Goal: Task Accomplishment & Management: Manage account settings

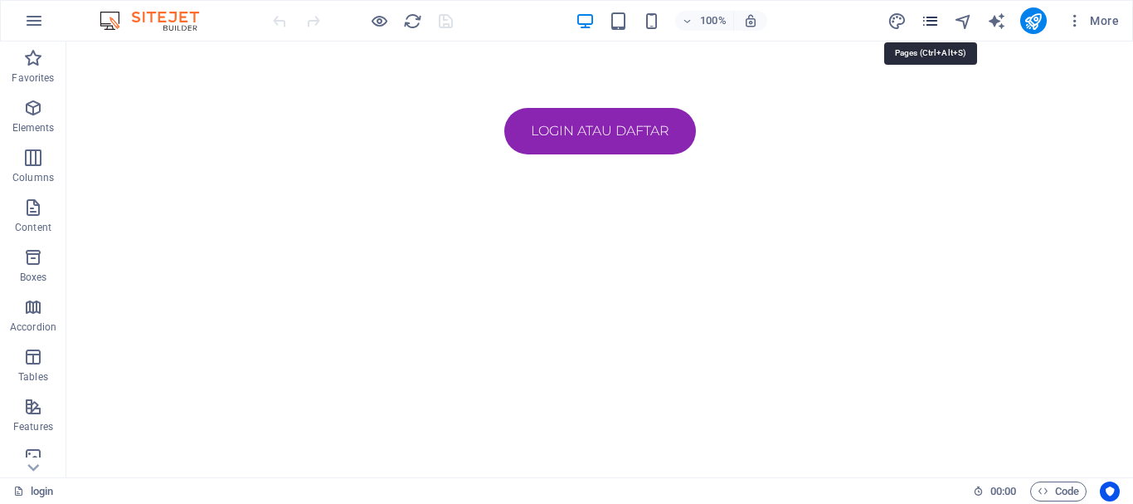
click at [936, 25] on icon "pages" at bounding box center [930, 21] width 19 height 19
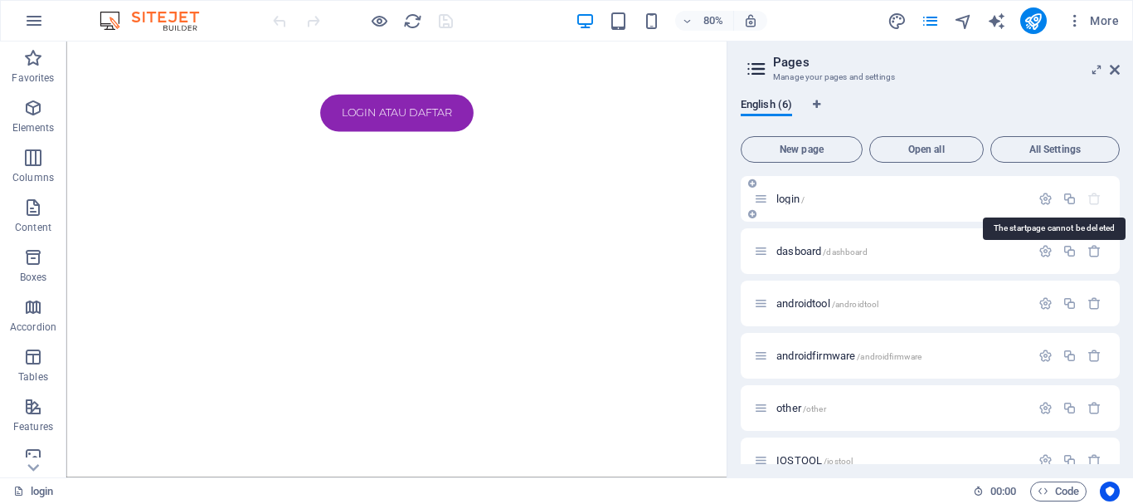
click at [1100, 197] on icon "button" at bounding box center [1095, 199] width 14 height 14
drag, startPoint x: 1098, startPoint y: 197, endPoint x: 1089, endPoint y: 199, distance: 9.3
click at [1094, 197] on icon "button" at bounding box center [1095, 199] width 14 height 14
click at [1049, 197] on icon "button" at bounding box center [1046, 199] width 14 height 14
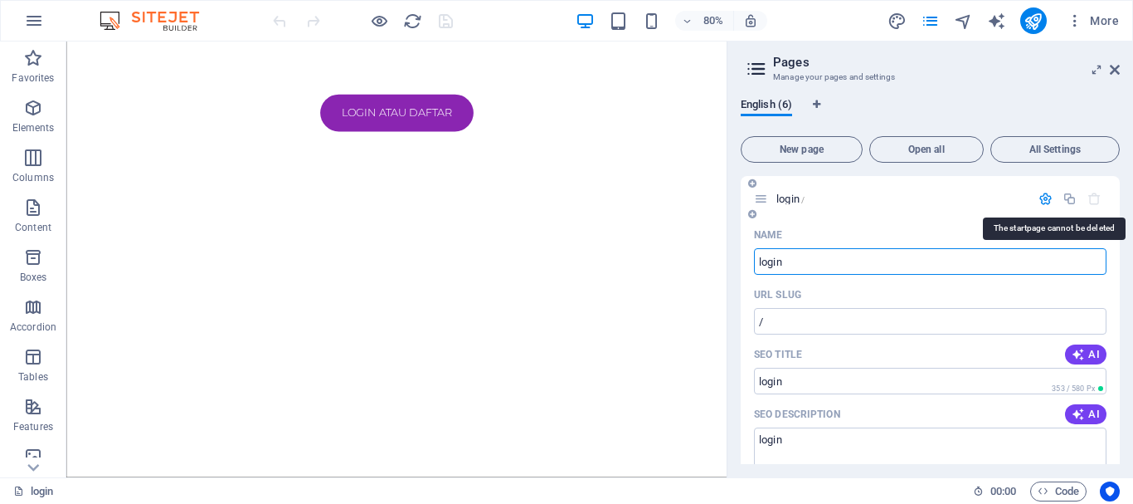
click at [1095, 202] on icon "button" at bounding box center [1095, 199] width 14 height 14
click at [1094, 202] on icon "button" at bounding box center [1095, 199] width 14 height 14
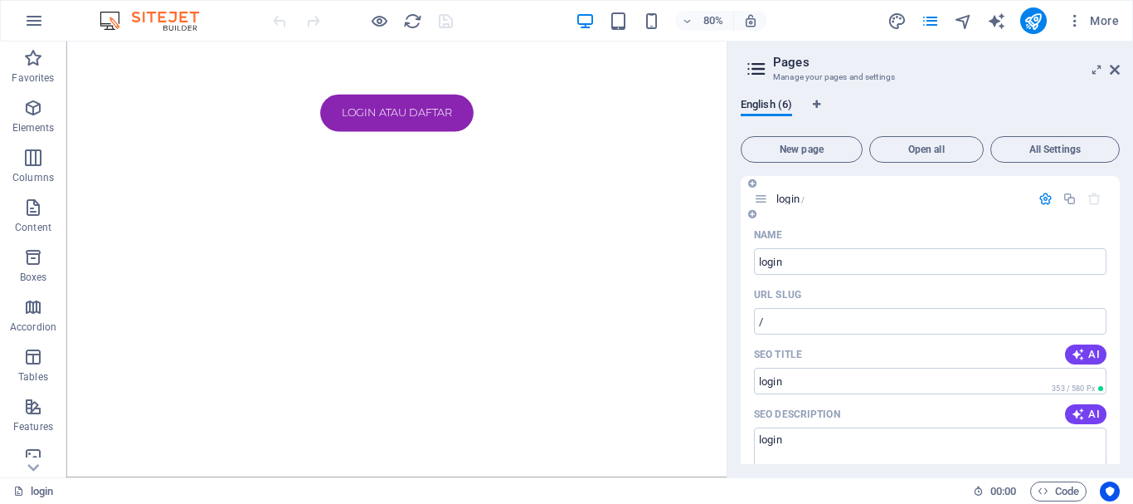
drag, startPoint x: 1048, startPoint y: 193, endPoint x: 1039, endPoint y: 196, distance: 8.7
click at [1045, 194] on icon "button" at bounding box center [1046, 199] width 14 height 14
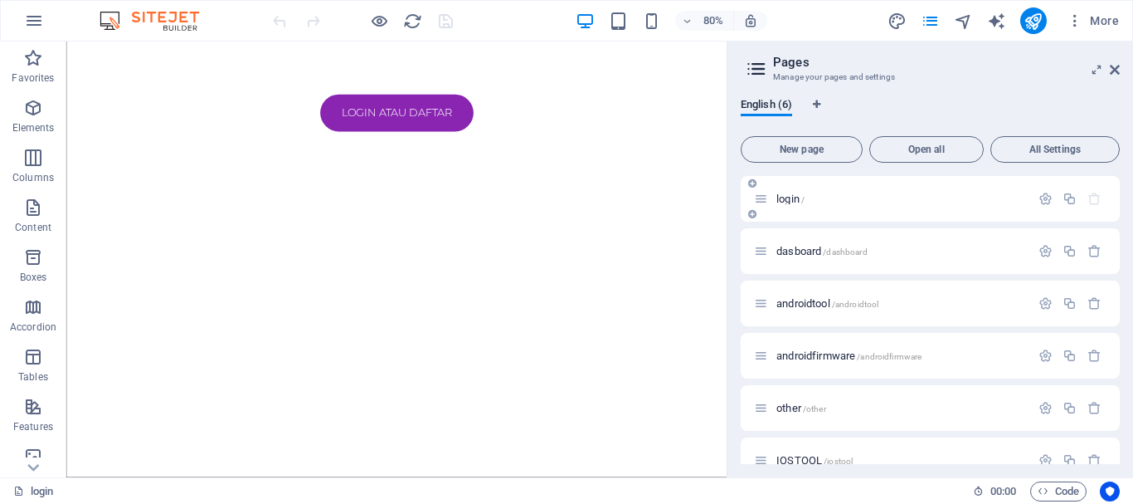
drag, startPoint x: 847, startPoint y: 255, endPoint x: 858, endPoint y: 195, distance: 60.7
click at [858, 195] on div "login / dasboard /dashboard androidtool /androidtool androidfirmware /androidfi…" at bounding box center [930, 329] width 379 height 307
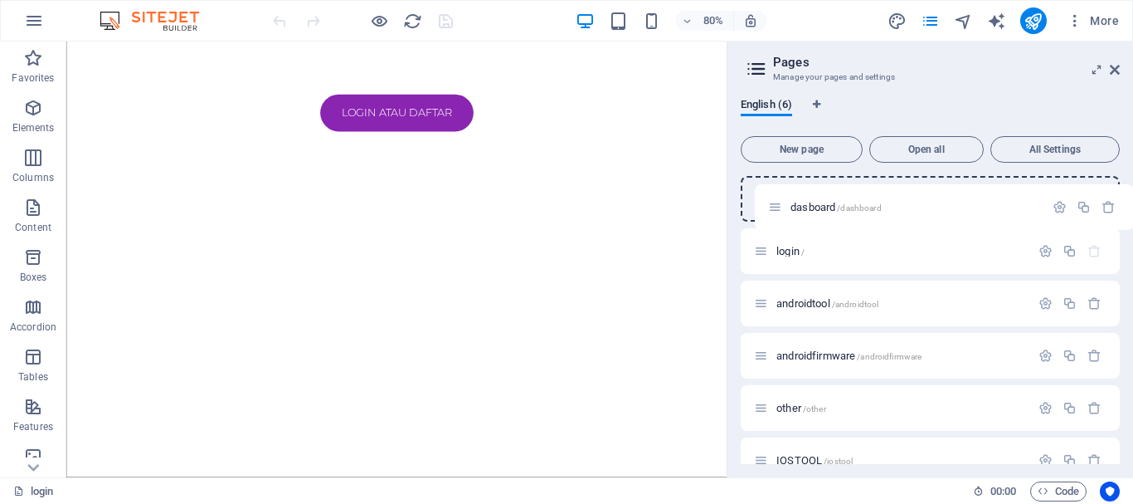
drag, startPoint x: 761, startPoint y: 251, endPoint x: 778, endPoint y: 194, distance: 59.0
click at [778, 194] on div "login / dasboard /dashboard androidtool /androidtool androidfirmware /androidfi…" at bounding box center [930, 329] width 379 height 307
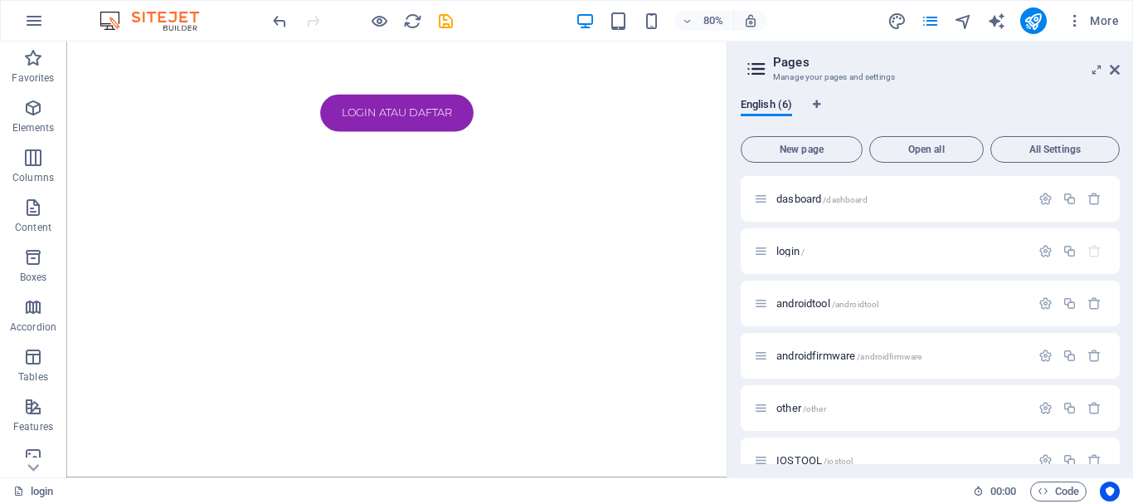
click at [958, 226] on div "dasboard /dashboard login / androidtool /androidtool androidfirmware /androidfi…" at bounding box center [930, 329] width 379 height 307
click at [1095, 246] on icon "button" at bounding box center [1095, 251] width 14 height 14
click at [1097, 249] on icon "button" at bounding box center [1095, 251] width 14 height 14
click at [1092, 250] on icon "button" at bounding box center [1095, 251] width 14 height 14
click at [1089, 250] on icon "button" at bounding box center [1095, 251] width 14 height 14
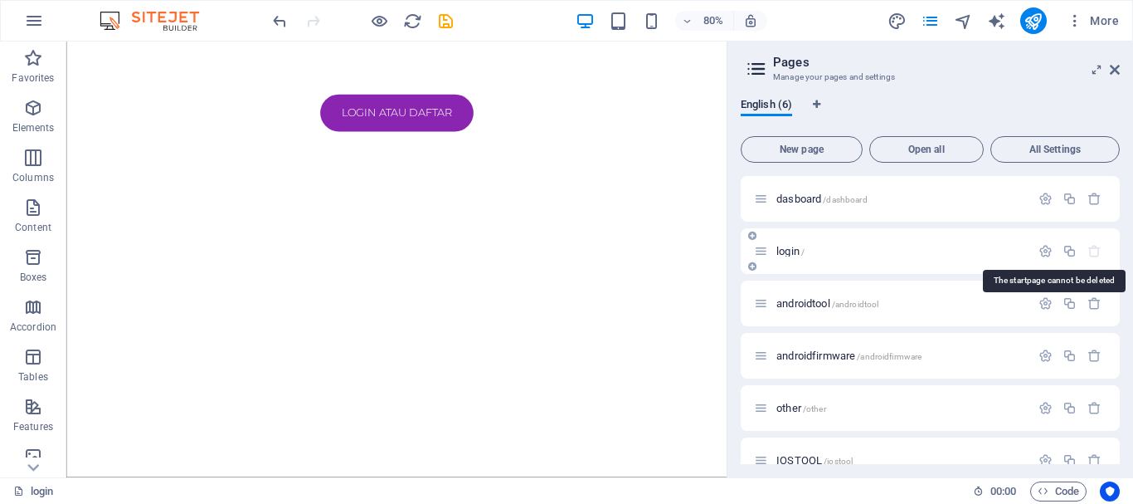
click at [1090, 254] on icon "button" at bounding box center [1095, 251] width 14 height 14
click at [807, 241] on div "login /" at bounding box center [930, 251] width 379 height 46
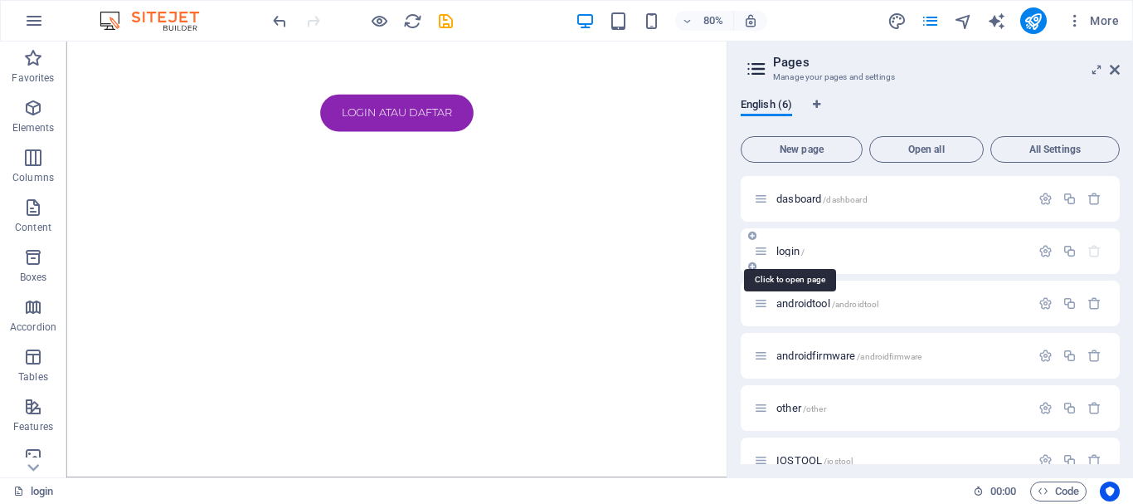
click at [795, 252] on span "login /" at bounding box center [791, 251] width 28 height 12
click at [1040, 255] on icon "button" at bounding box center [1046, 251] width 14 height 14
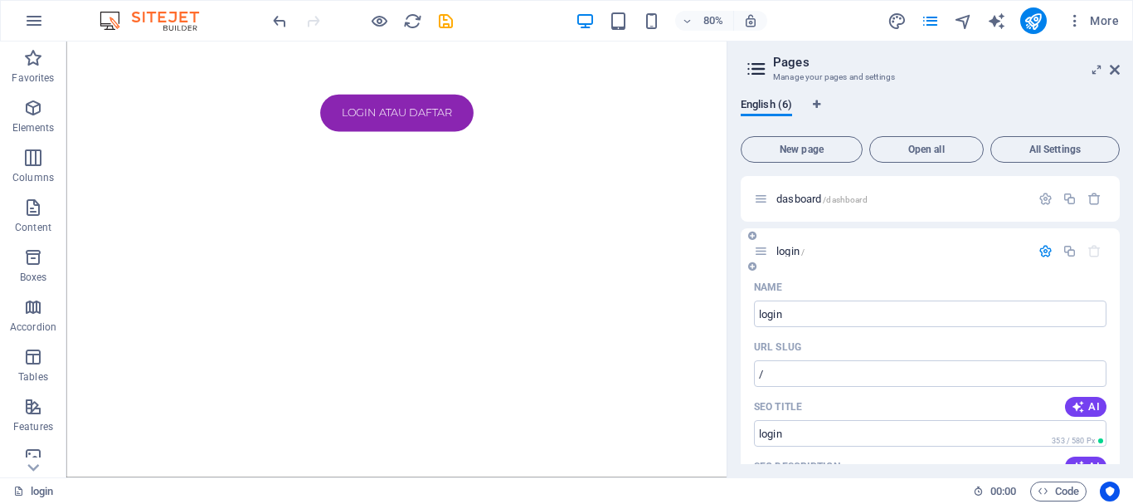
click at [893, 359] on div "URL SLUG" at bounding box center [930, 346] width 353 height 27
click at [801, 371] on input "/" at bounding box center [930, 373] width 353 height 27
type input "/h"
click at [851, 195] on span "/dashboard" at bounding box center [845, 199] width 44 height 9
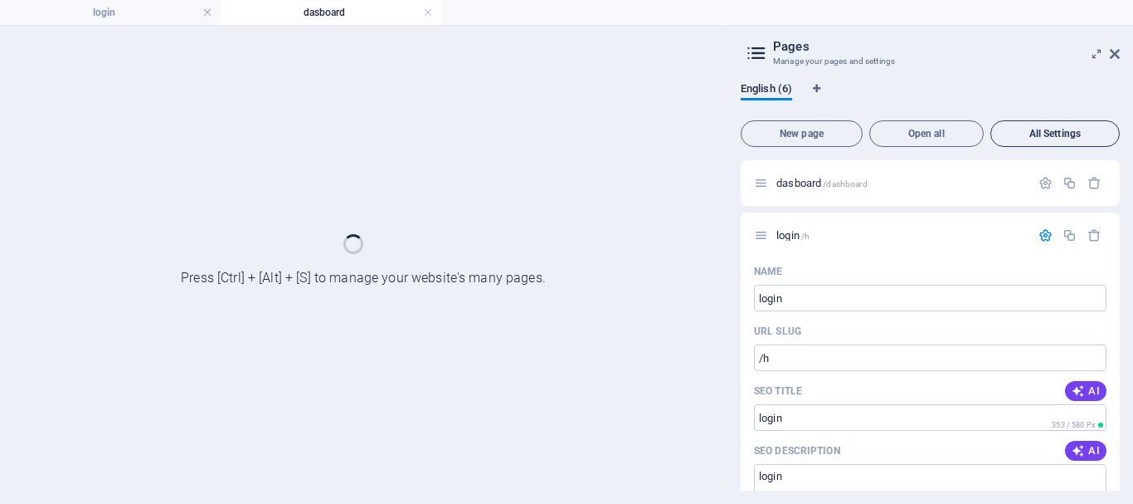
click at [1044, 147] on button "All Settings" at bounding box center [1055, 133] width 129 height 27
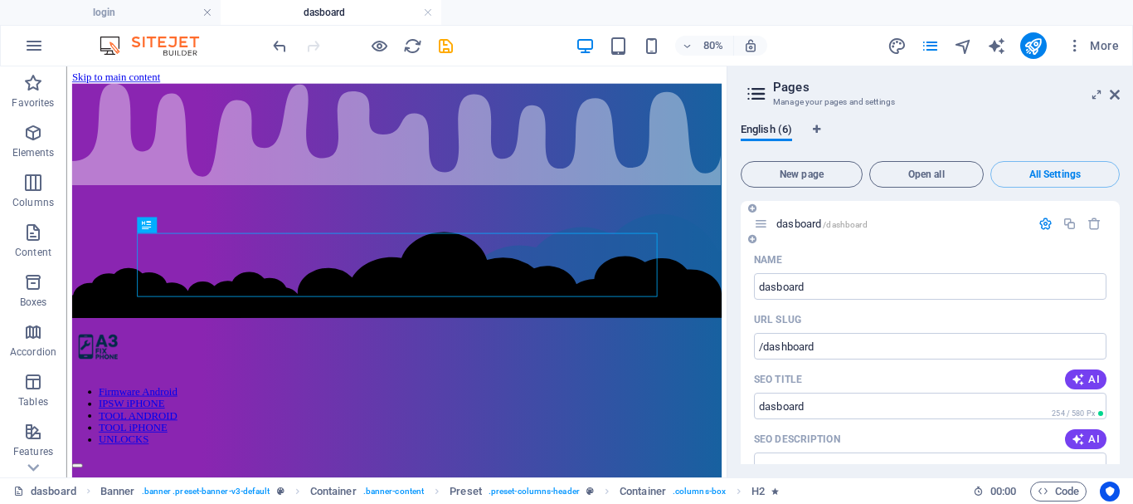
click at [1043, 228] on icon "button" at bounding box center [1046, 224] width 14 height 14
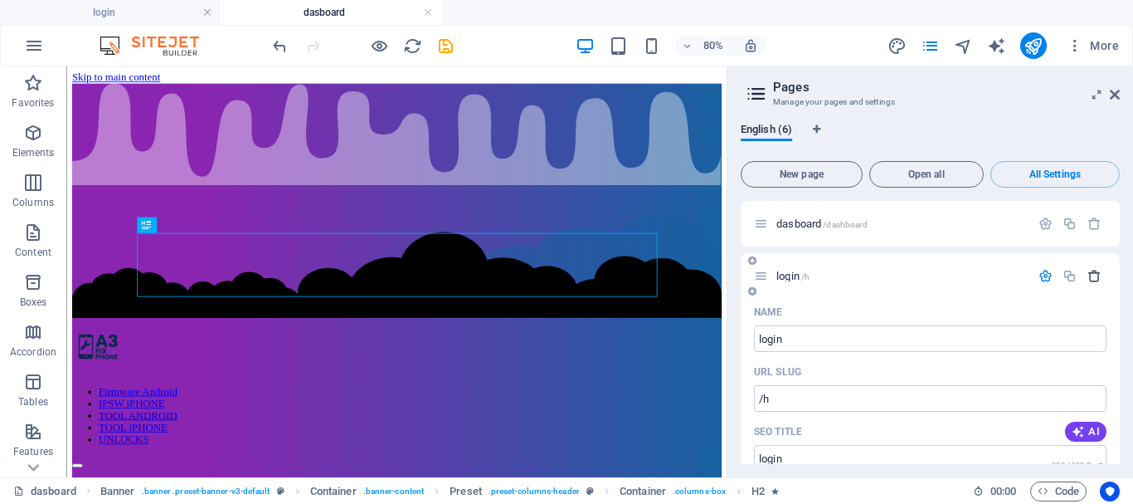
click at [1093, 280] on icon "button" at bounding box center [1095, 276] width 14 height 14
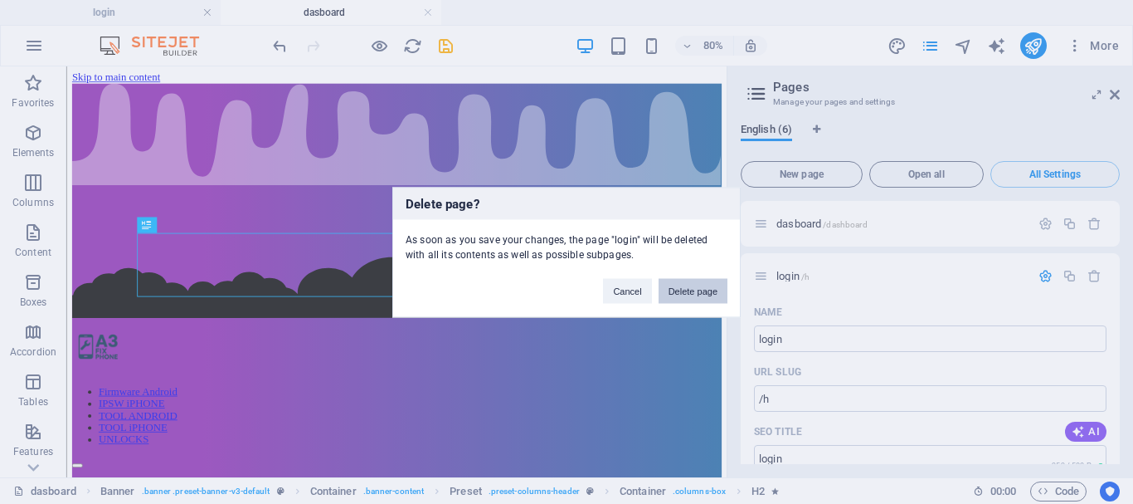
click at [692, 293] on button "Delete page" at bounding box center [693, 290] width 69 height 25
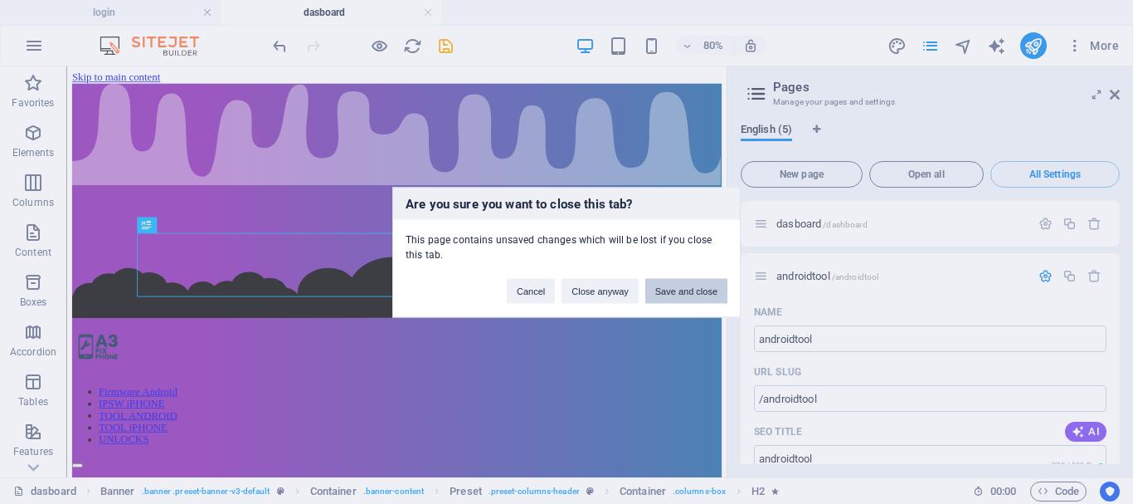
click at [665, 293] on button "Save and close" at bounding box center [686, 290] width 82 height 25
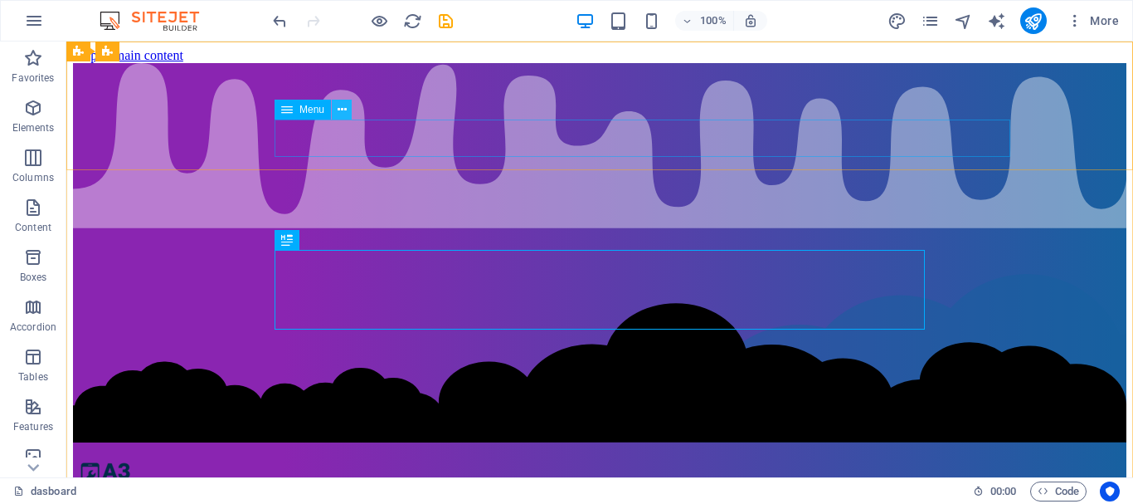
click at [345, 113] on icon at bounding box center [342, 109] width 9 height 17
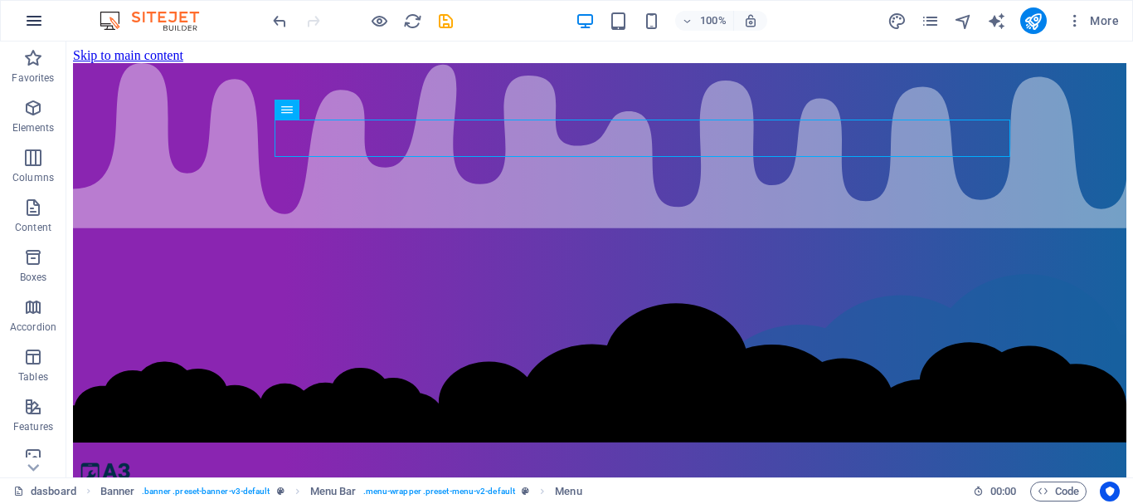
click at [43, 17] on icon "button" at bounding box center [34, 21] width 20 height 20
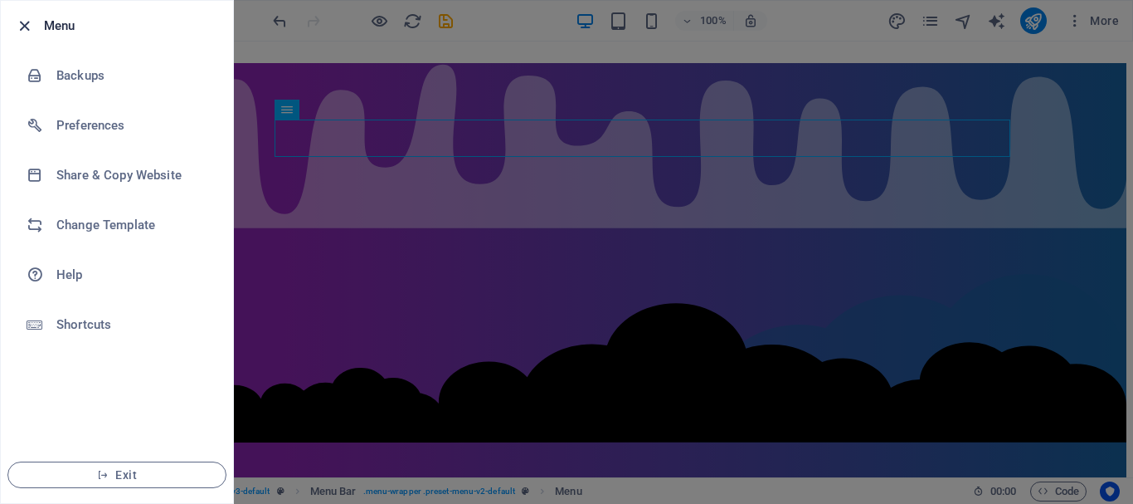
click at [31, 18] on icon "button" at bounding box center [24, 26] width 19 height 19
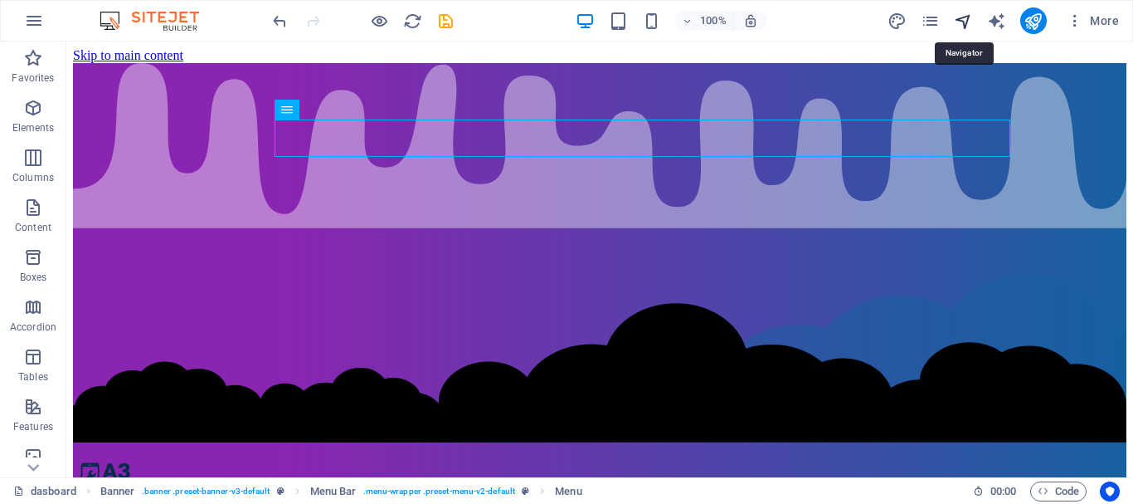
click at [957, 26] on icon "navigator" at bounding box center [963, 21] width 19 height 19
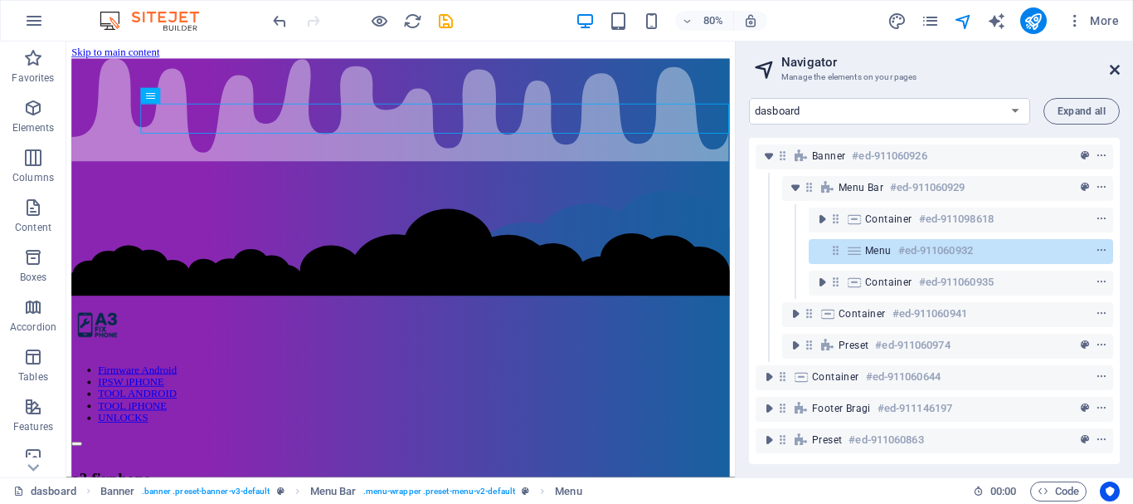
click at [1113, 69] on icon at bounding box center [1115, 69] width 10 height 13
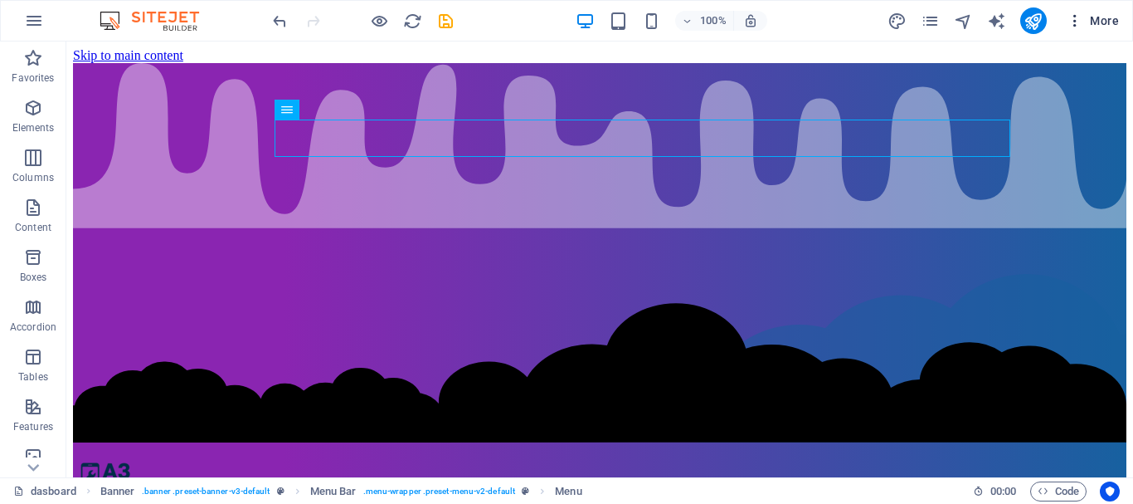
click at [1074, 15] on icon "button" at bounding box center [1075, 20] width 17 height 17
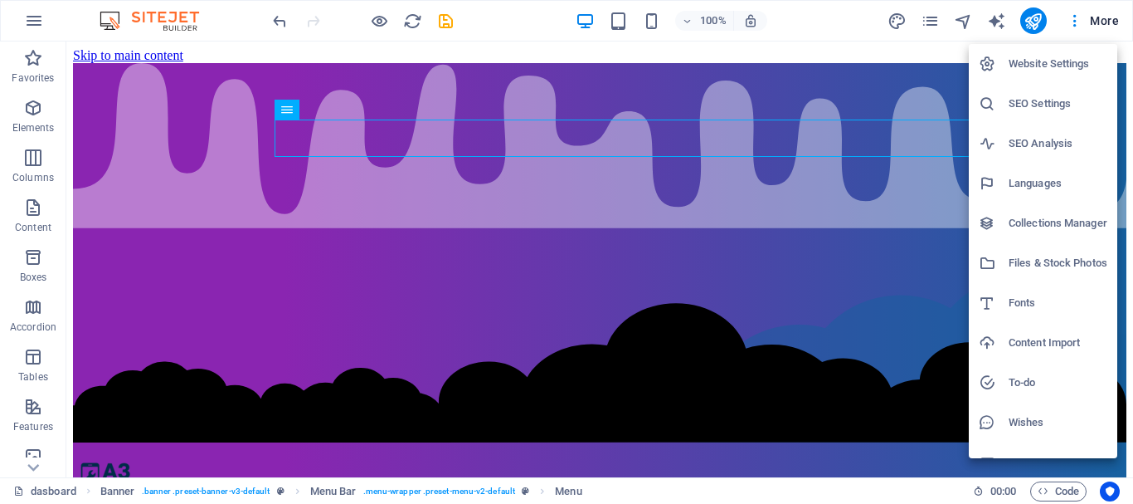
click at [1075, 62] on h6 "Website Settings" at bounding box center [1058, 64] width 99 height 20
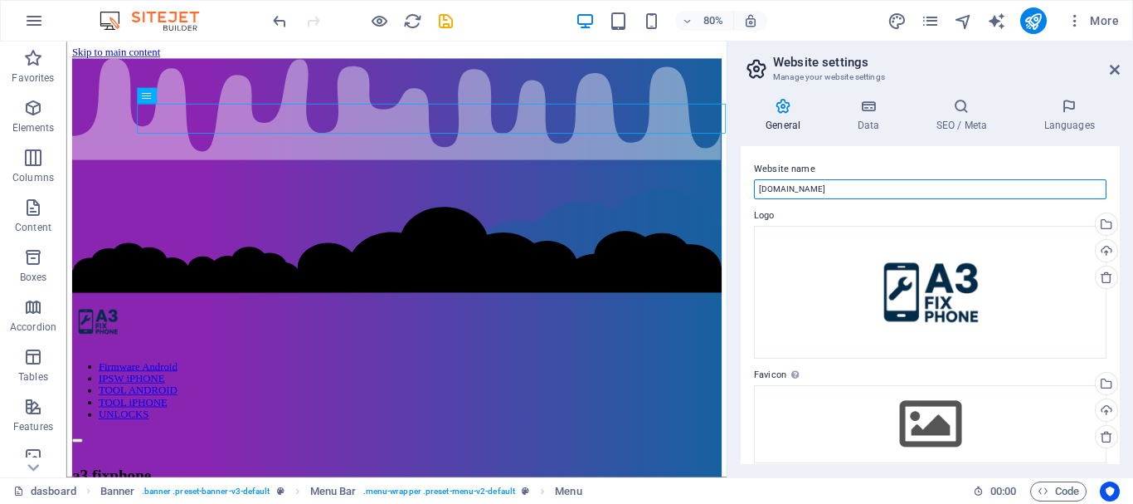
click at [760, 191] on input "[DOMAIN_NAME]" at bounding box center [930, 189] width 353 height 20
type input "[DOMAIN_NAME]"
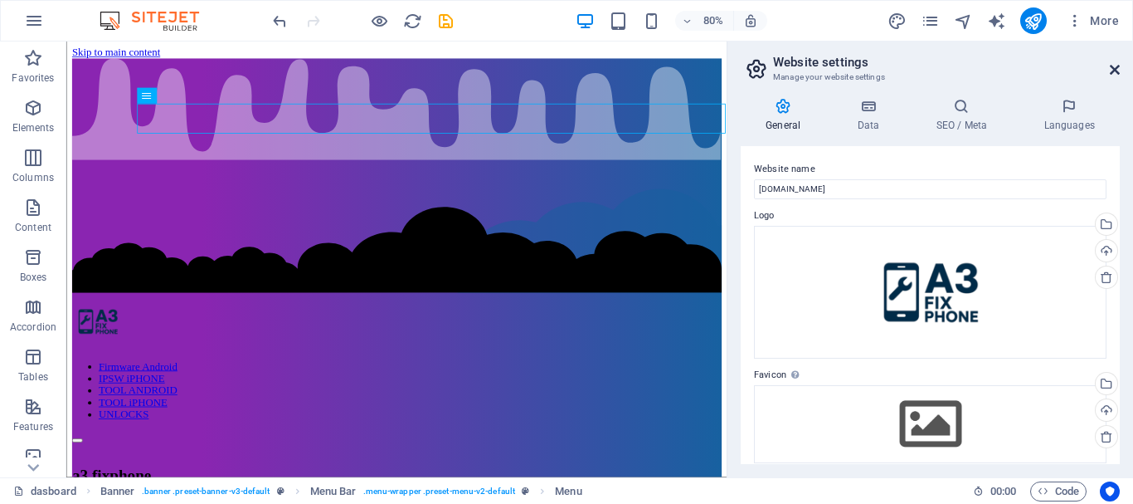
click at [1110, 66] on icon at bounding box center [1115, 69] width 10 height 13
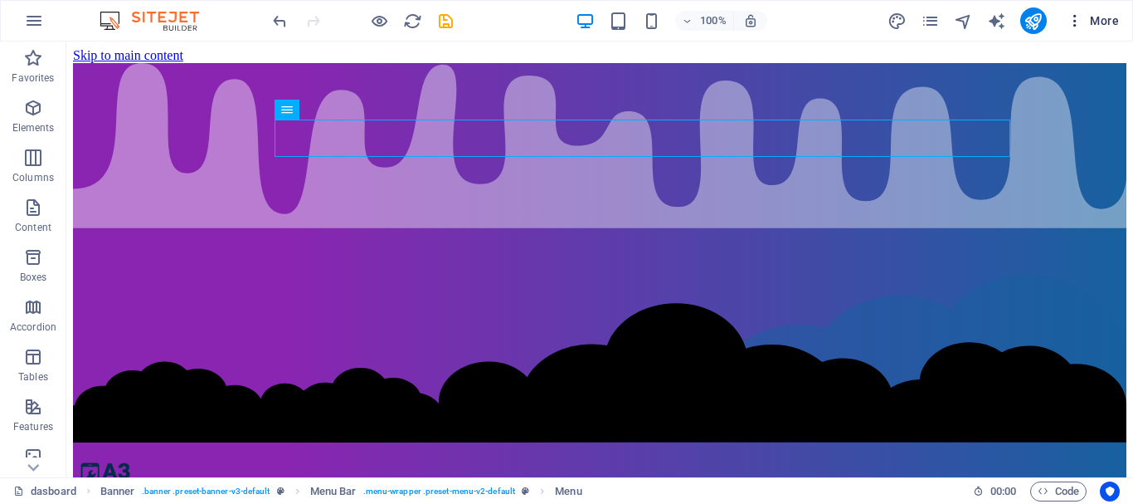
click at [1081, 17] on icon "button" at bounding box center [1075, 20] width 17 height 17
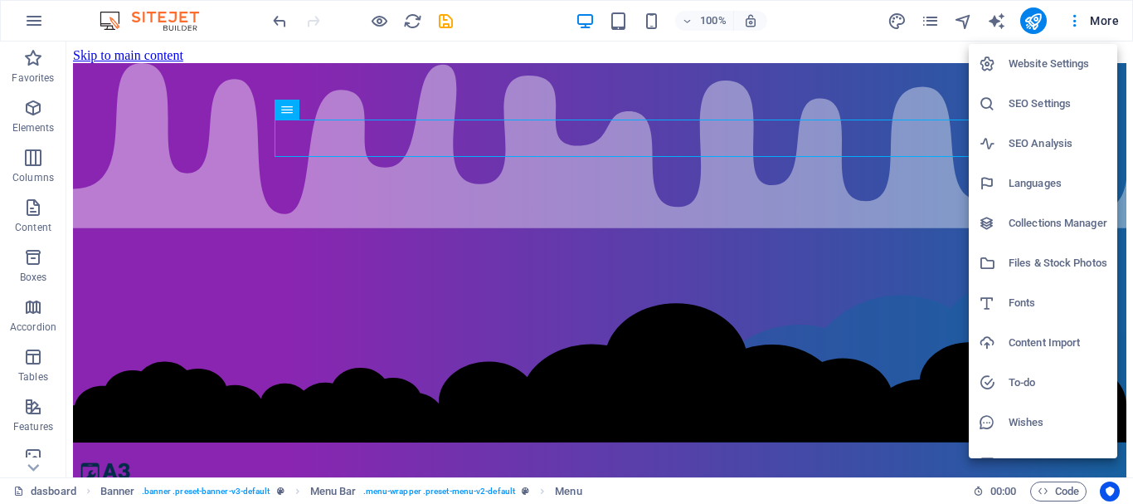
click at [1077, 51] on li "Website Settings" at bounding box center [1043, 64] width 148 height 40
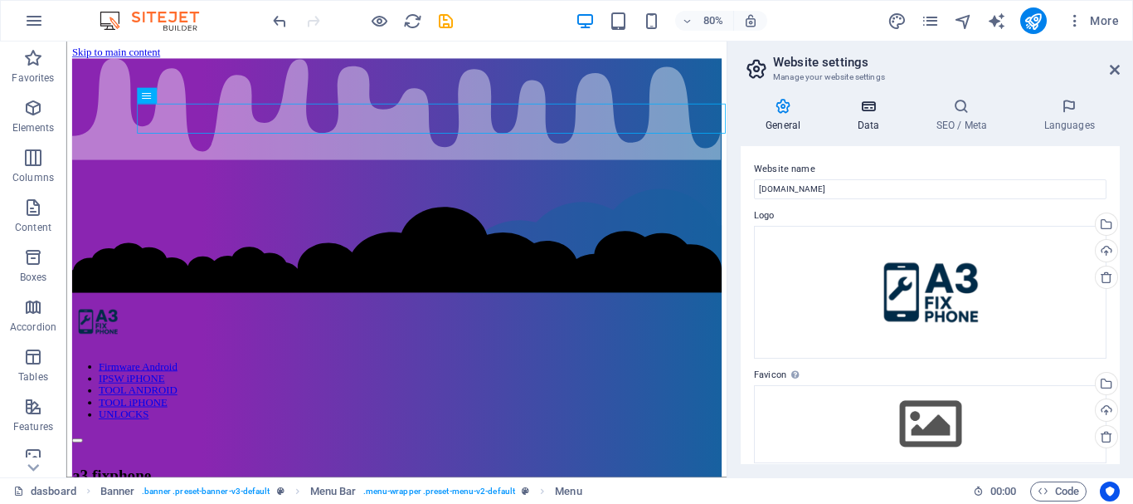
click at [879, 114] on h4 "Data" at bounding box center [871, 115] width 79 height 35
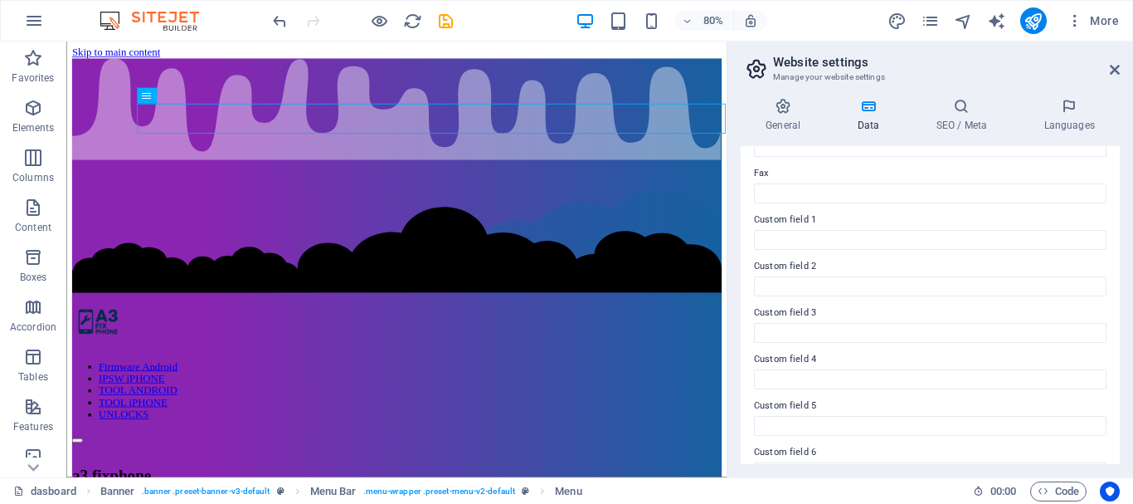
scroll to position [480, 0]
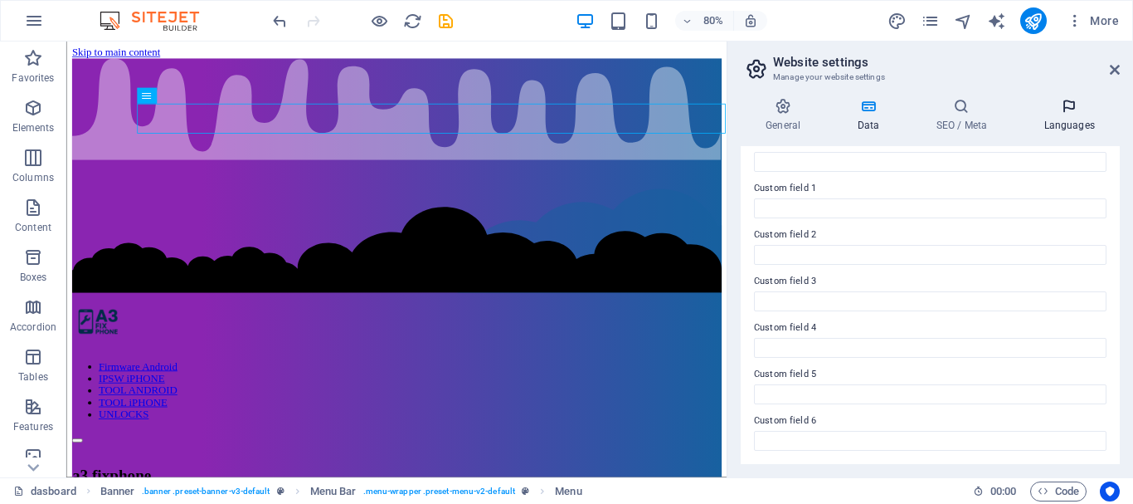
click at [1055, 114] on icon at bounding box center [1069, 106] width 101 height 17
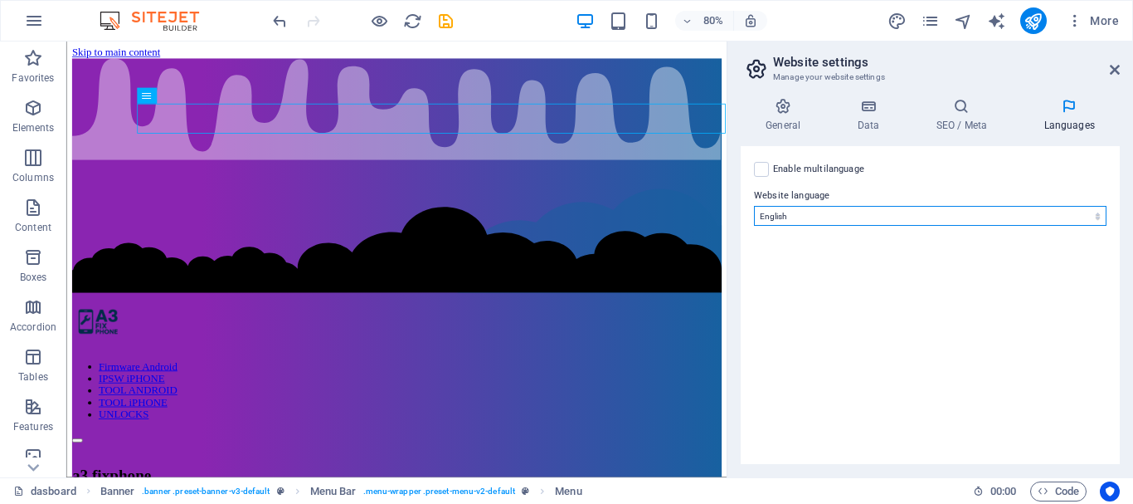
select select "70"
click option "Indonesian" at bounding box center [0, 0] width 0 height 0
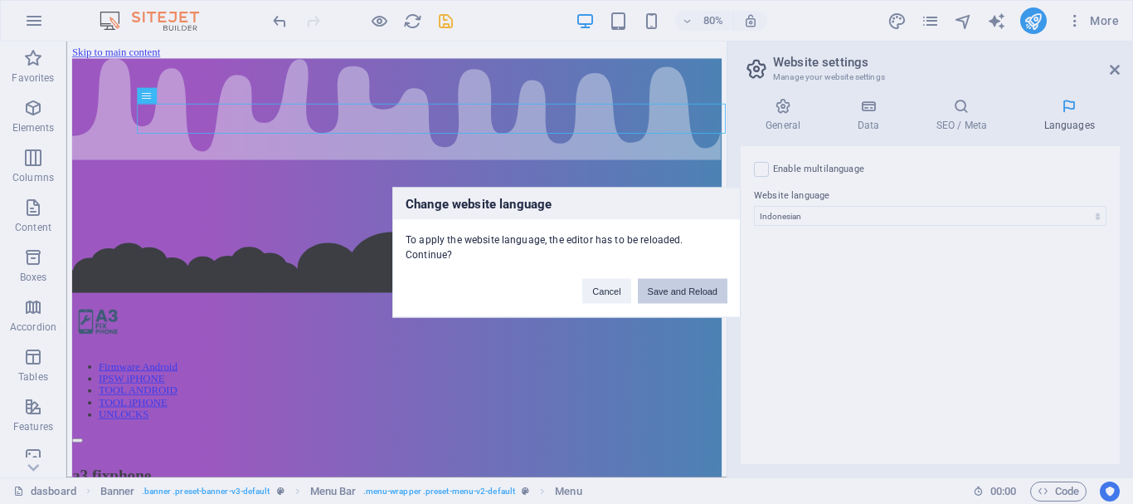
click at [675, 289] on button "Save and Reload" at bounding box center [683, 290] width 90 height 25
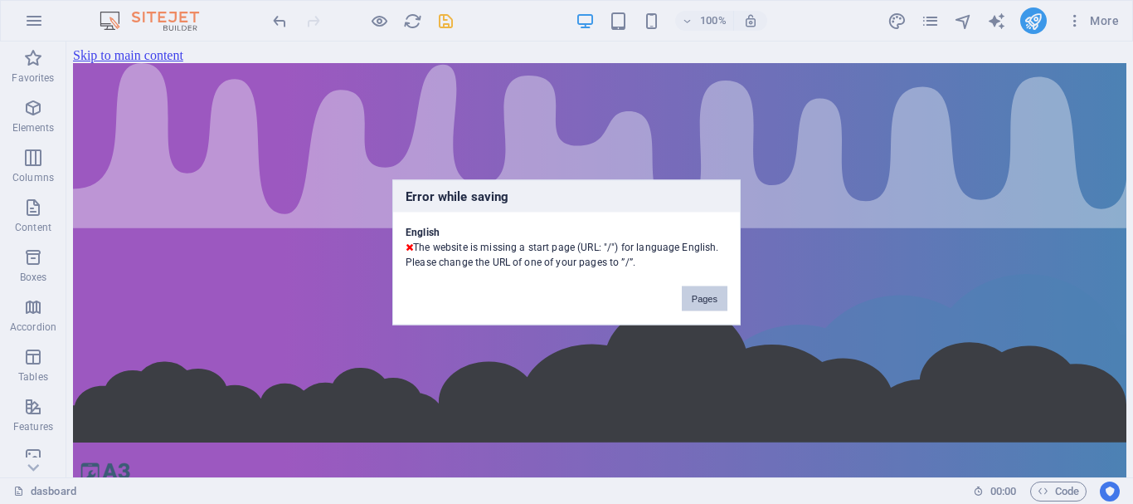
click at [695, 291] on button "Pages" at bounding box center [705, 297] width 46 height 25
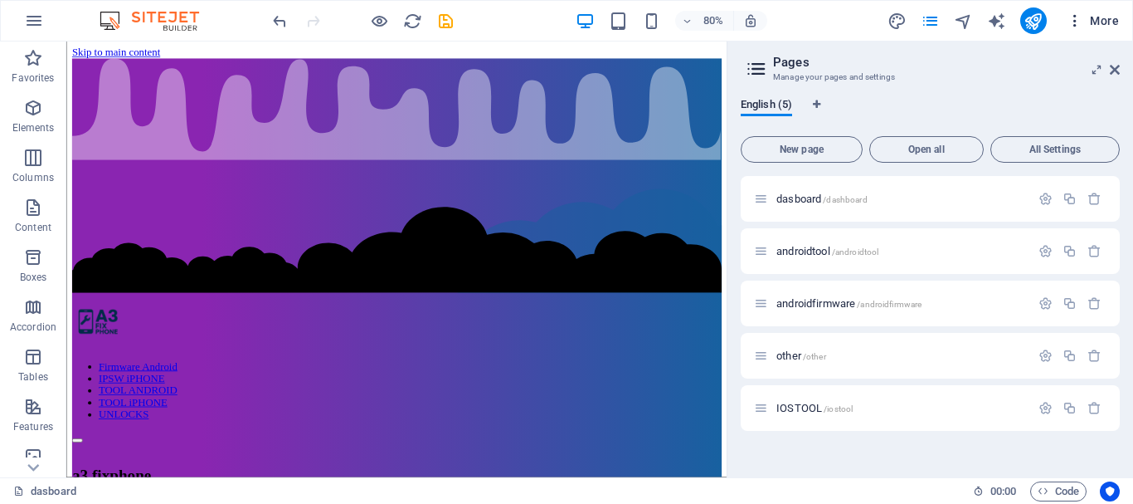
click at [1080, 22] on icon "button" at bounding box center [1075, 20] width 17 height 17
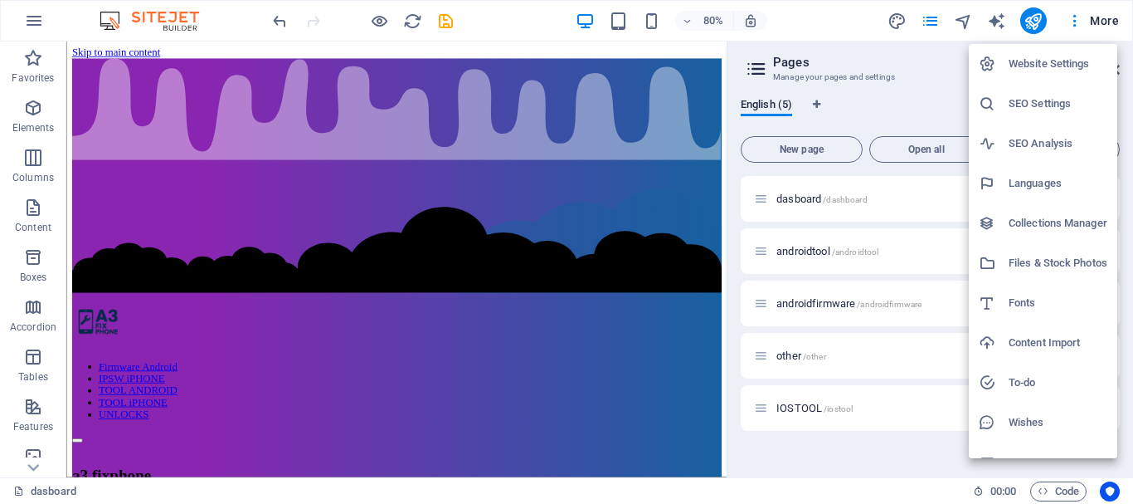
click at [1077, 66] on h6 "Website Settings" at bounding box center [1058, 64] width 99 height 20
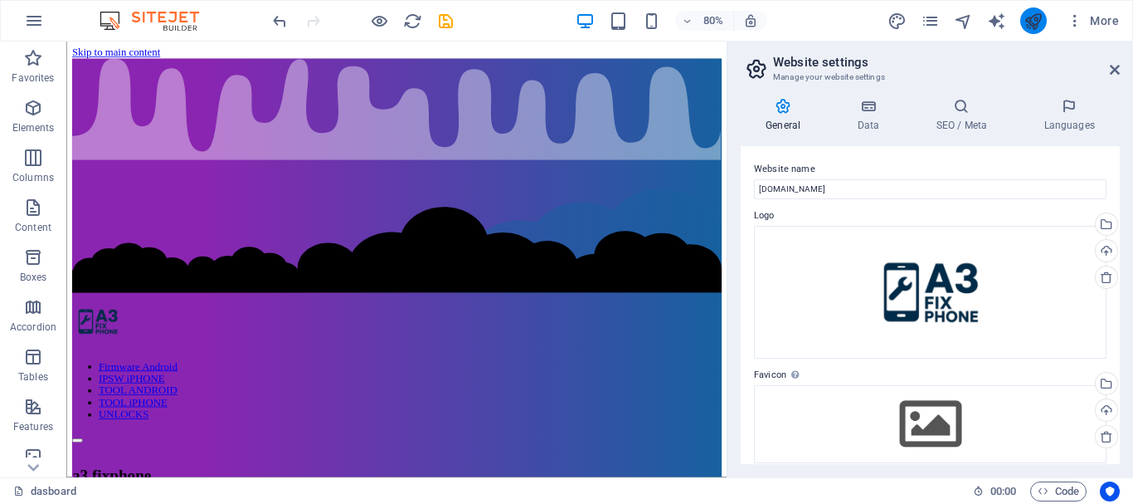
click at [1028, 22] on icon "publish" at bounding box center [1033, 21] width 19 height 19
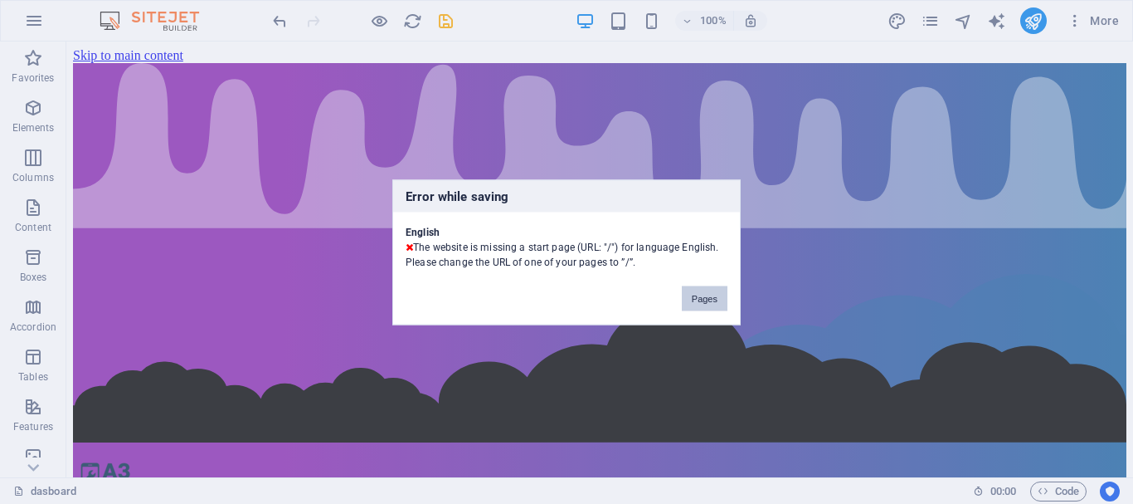
drag, startPoint x: 708, startPoint y: 306, endPoint x: 801, endPoint y: 331, distance: 96.2
click at [708, 306] on button "Pages" at bounding box center [705, 297] width 46 height 25
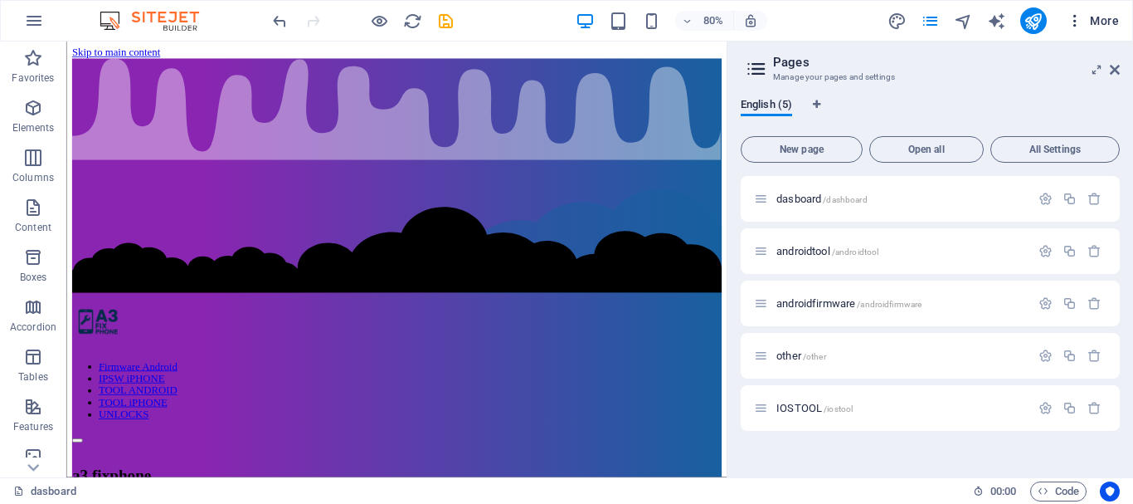
click at [1088, 16] on span "More" at bounding box center [1093, 20] width 52 height 17
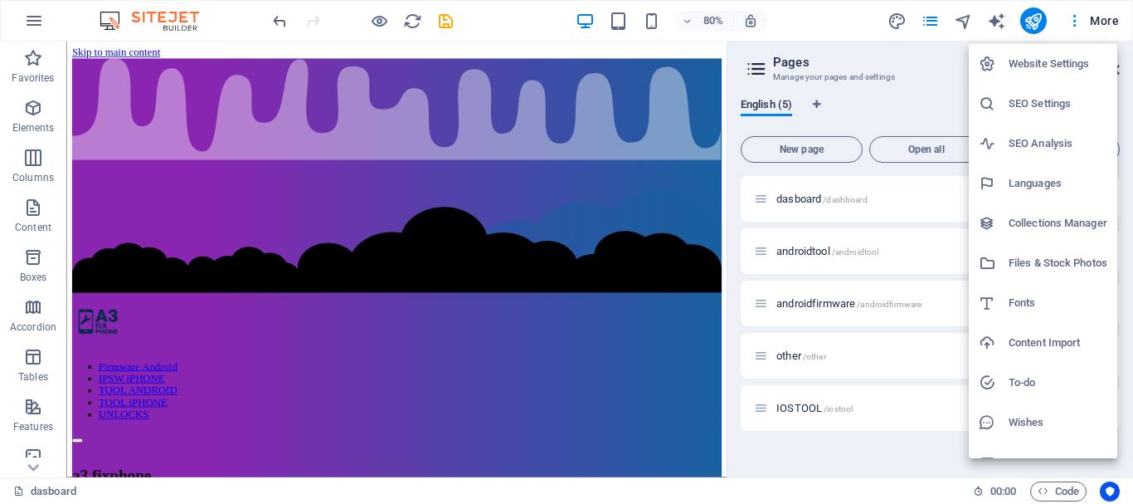
click at [1088, 66] on h6 "Website Settings" at bounding box center [1058, 64] width 99 height 20
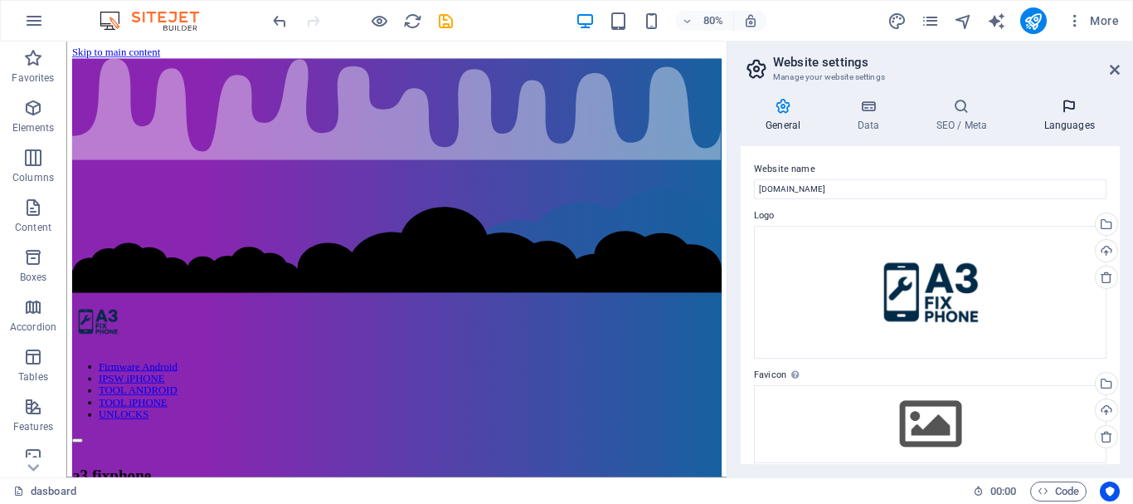
click at [1065, 112] on icon at bounding box center [1069, 106] width 101 height 17
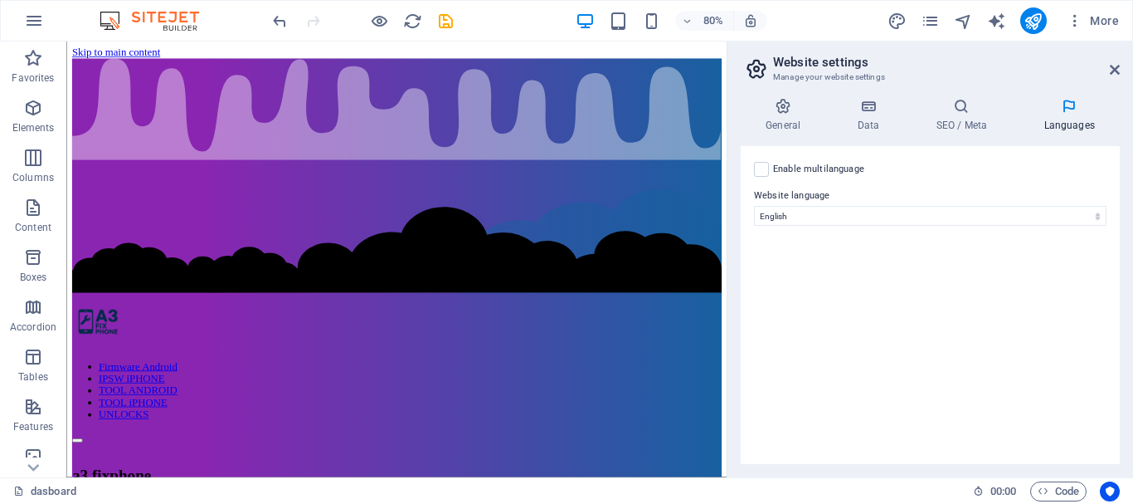
click at [809, 180] on div "Enable multilanguage To disable multilanguage delete all languages until only o…" at bounding box center [930, 305] width 379 height 318
click at [1112, 75] on icon at bounding box center [1115, 69] width 10 height 13
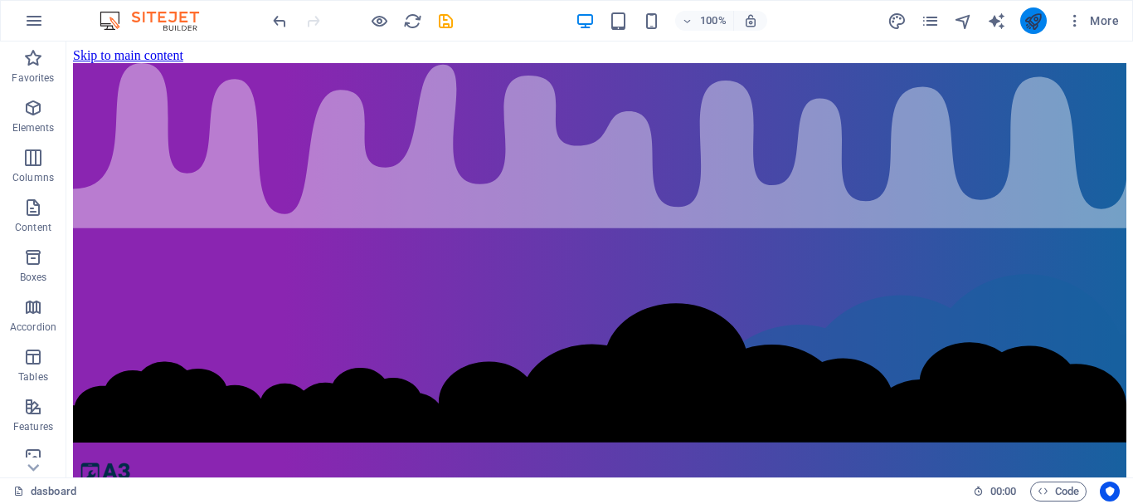
click at [1030, 18] on icon "publish" at bounding box center [1033, 21] width 19 height 19
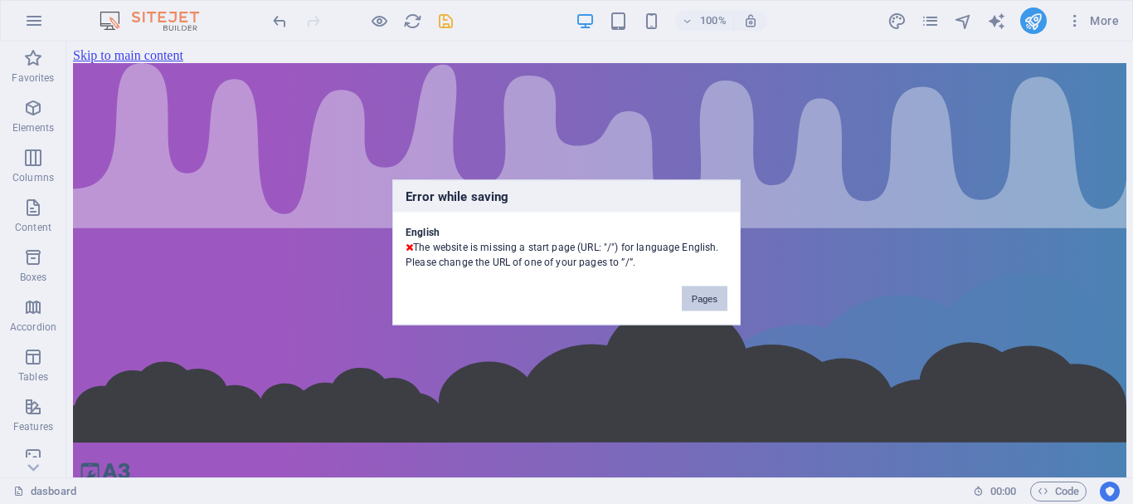
click at [717, 300] on button "Pages" at bounding box center [705, 297] width 46 height 25
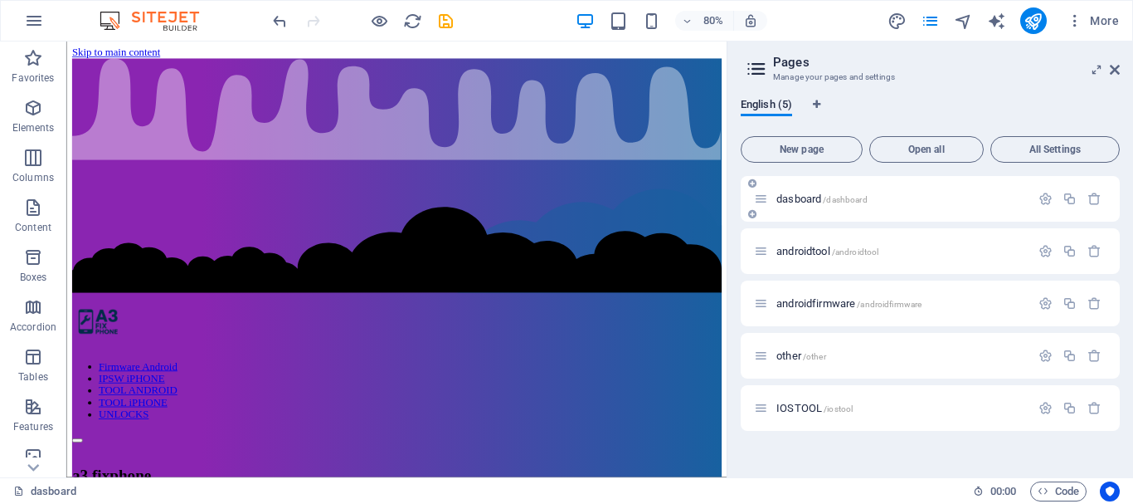
click at [867, 202] on span "/dashboard" at bounding box center [845, 199] width 44 height 9
click at [1054, 198] on button "button" at bounding box center [1046, 199] width 24 height 14
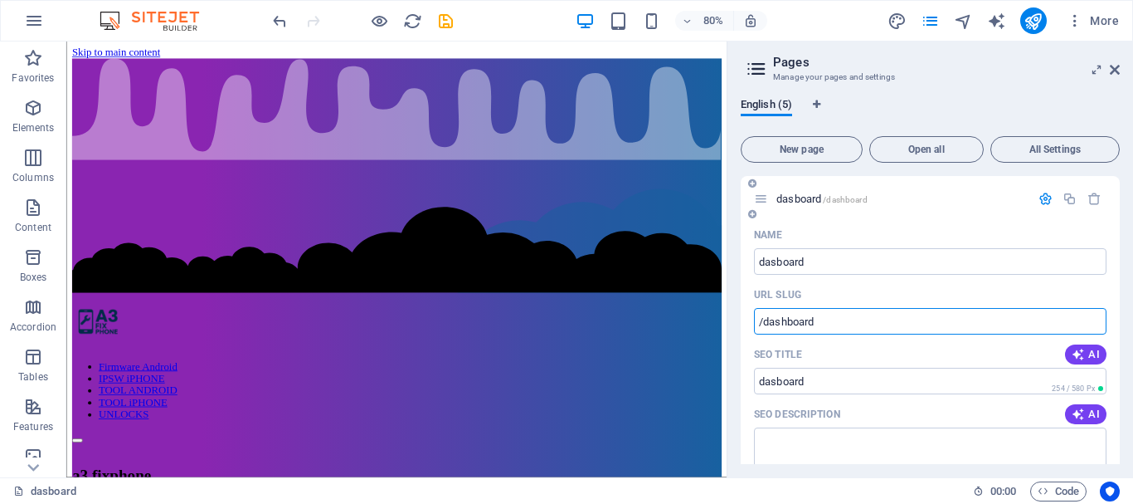
drag, startPoint x: 851, startPoint y: 324, endPoint x: 766, endPoint y: 317, distance: 85.7
click at [766, 317] on input "/dashboard" at bounding box center [930, 321] width 353 height 27
type input "/"
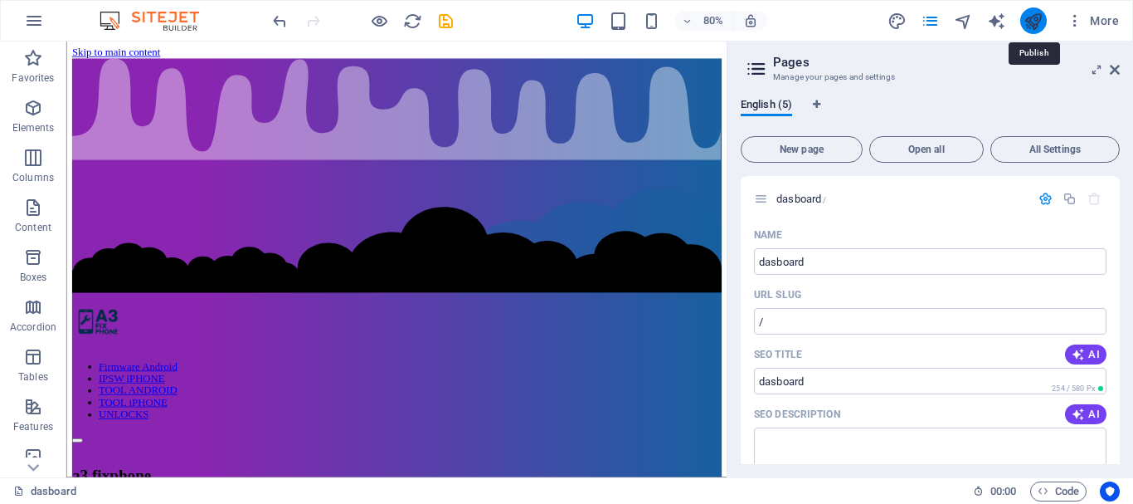
click at [1035, 27] on icon "publish" at bounding box center [1033, 21] width 19 height 19
